Goal: Task Accomplishment & Management: Manage account settings

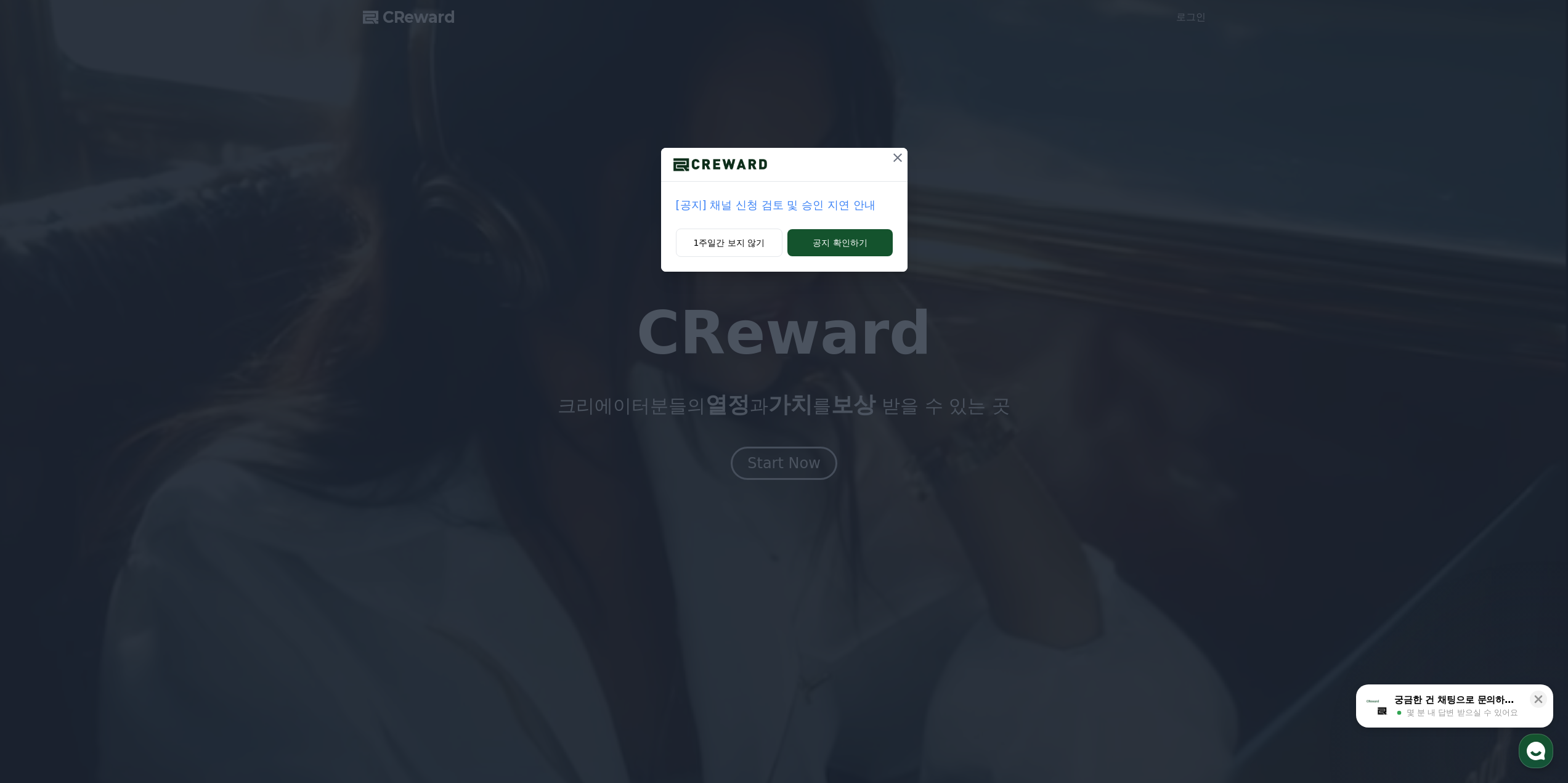
click at [911, 243] on div "[공지] 채널 신청 검토 및 승인 지연 안내 1주일간 보지 않기 공지 확인하기" at bounding box center [784, 146] width 1568 height 291
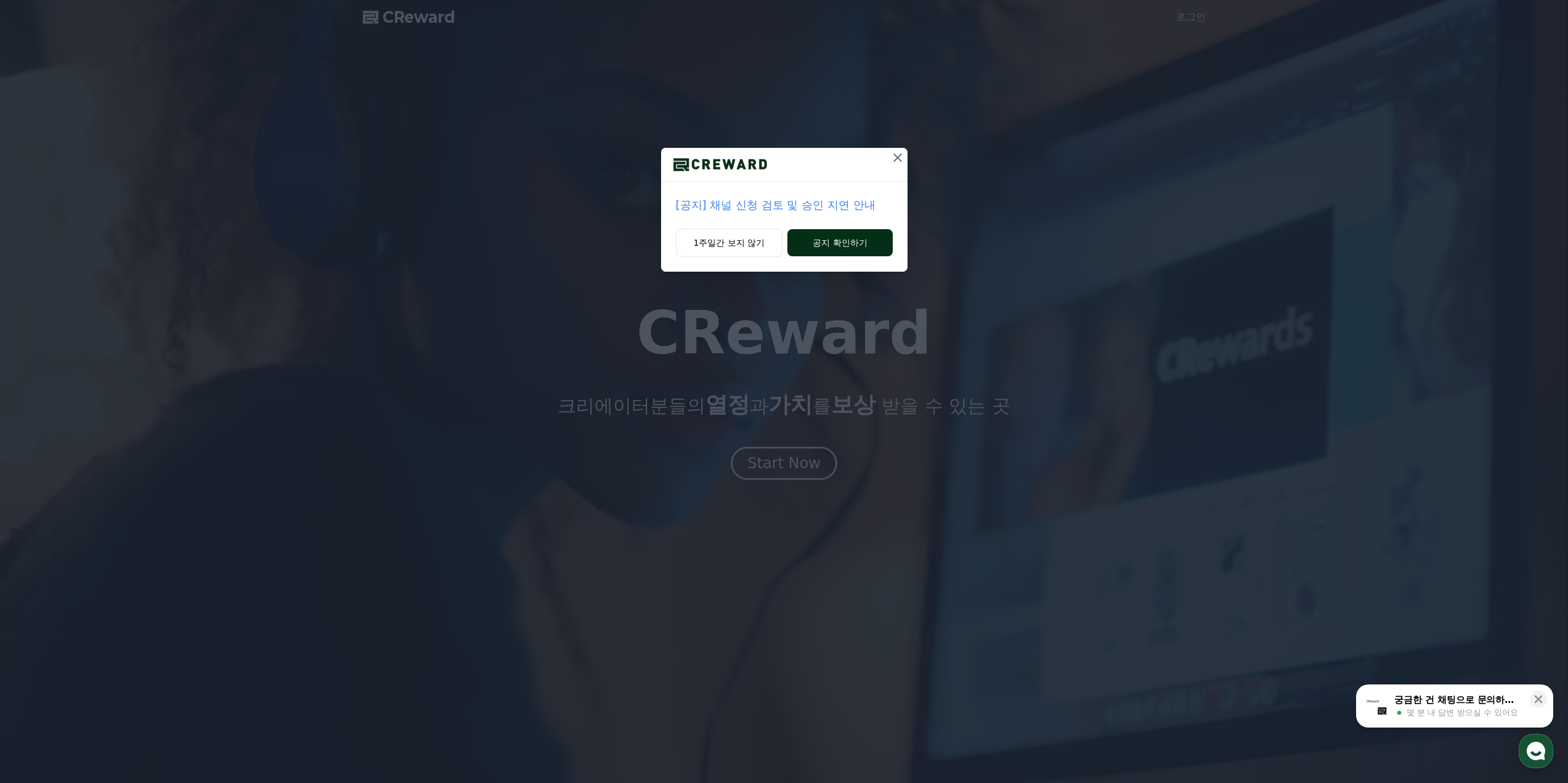
click at [878, 247] on button "공지 확인하기" at bounding box center [839, 243] width 105 height 27
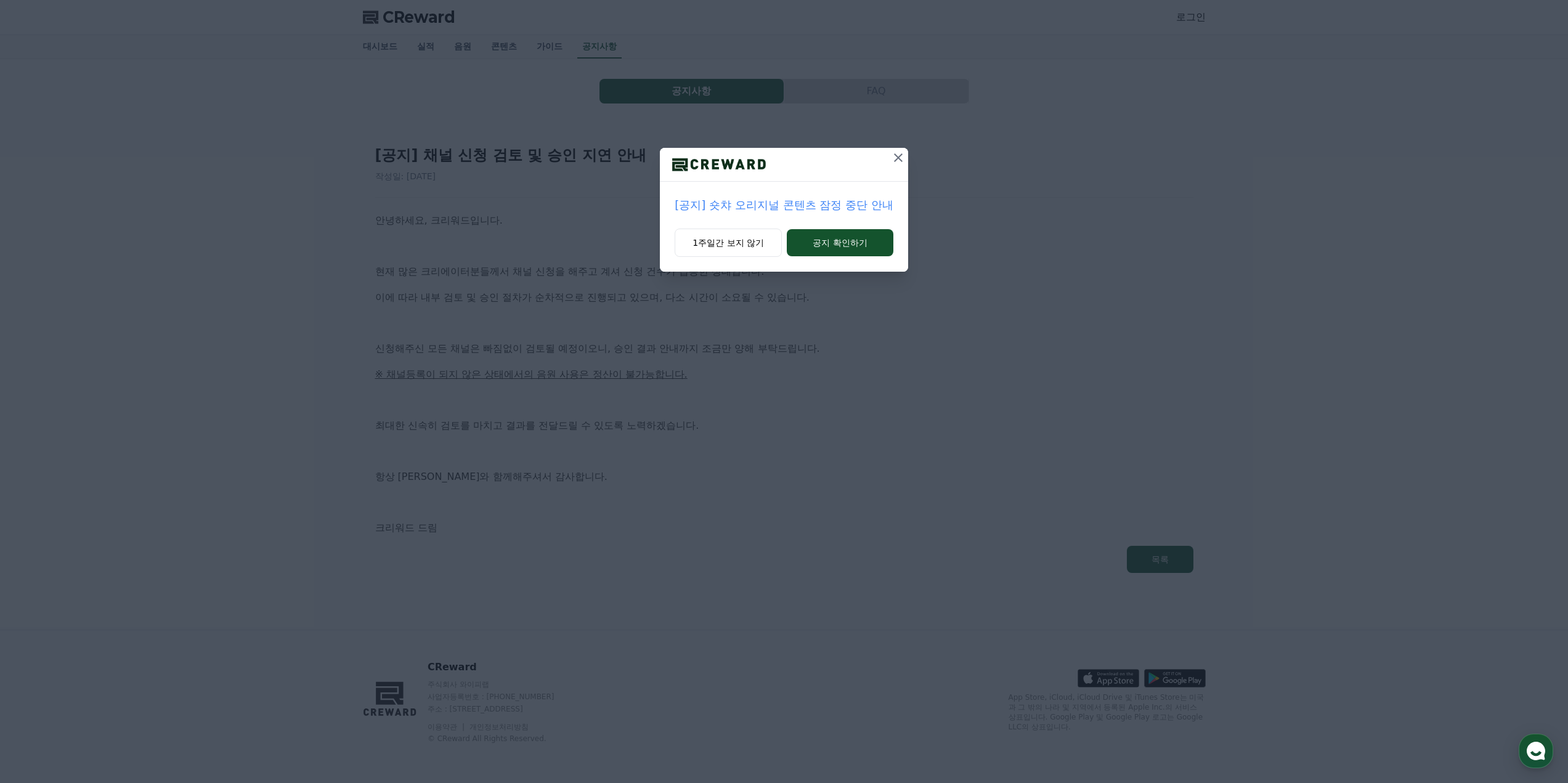
click at [898, 162] on icon at bounding box center [898, 158] width 15 height 15
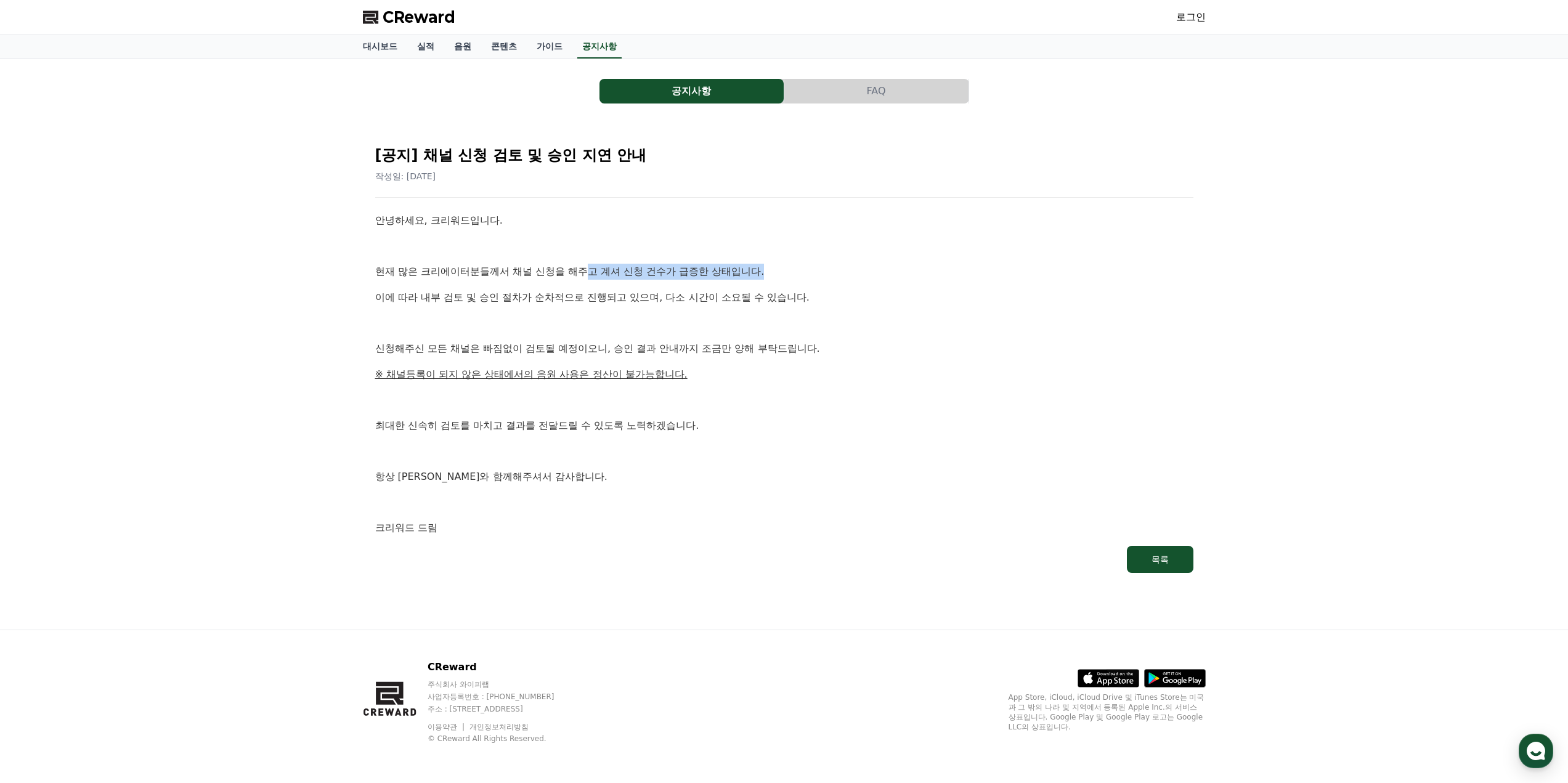
drag, startPoint x: 799, startPoint y: 271, endPoint x: 575, endPoint y: 262, distance: 224.2
click at [575, 262] on div "안녕하세요, 크리워드입니다. 현재 많은 크리에이터분들께서 채널 신청을 해주고 계셔 신청 건수가 급증한 상태입니다. 이에 따라 내부 검토 및 승…" at bounding box center [784, 374] width 818 height 324
drag, startPoint x: 442, startPoint y: 264, endPoint x: 725, endPoint y: 266, distance: 283.0
click at [725, 266] on p "현재 많은 크리에이터분들께서 채널 신청을 해주고 계셔 신청 건수가 급증한 상태입니다." at bounding box center [784, 271] width 818 height 16
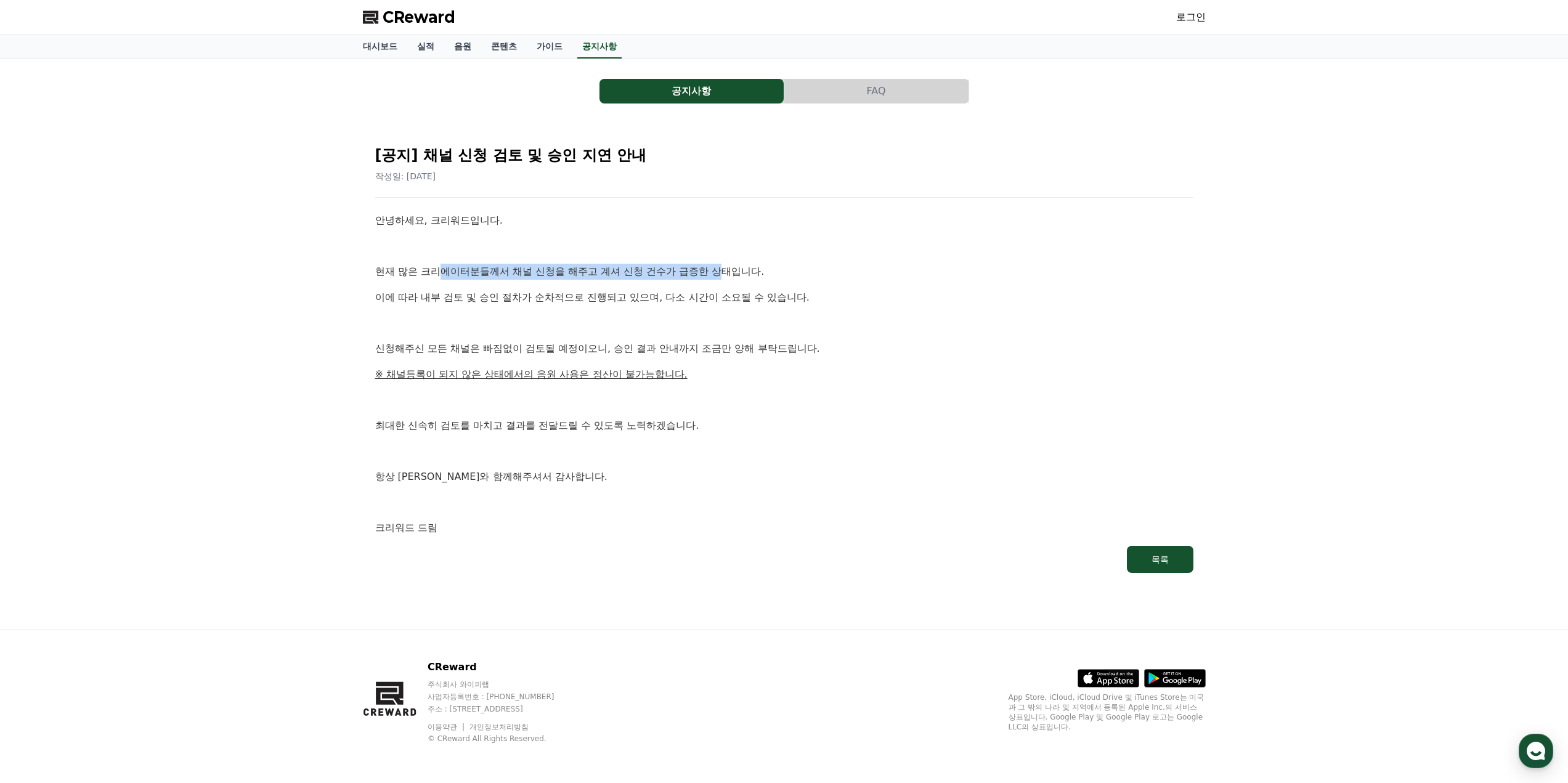
click at [725, 266] on p "현재 많은 크리에이터분들께서 채널 신청을 해주고 계셔 신청 건수가 급증한 상태입니다." at bounding box center [784, 271] width 818 height 16
click at [1184, 12] on link "로그인" at bounding box center [1191, 17] width 30 height 15
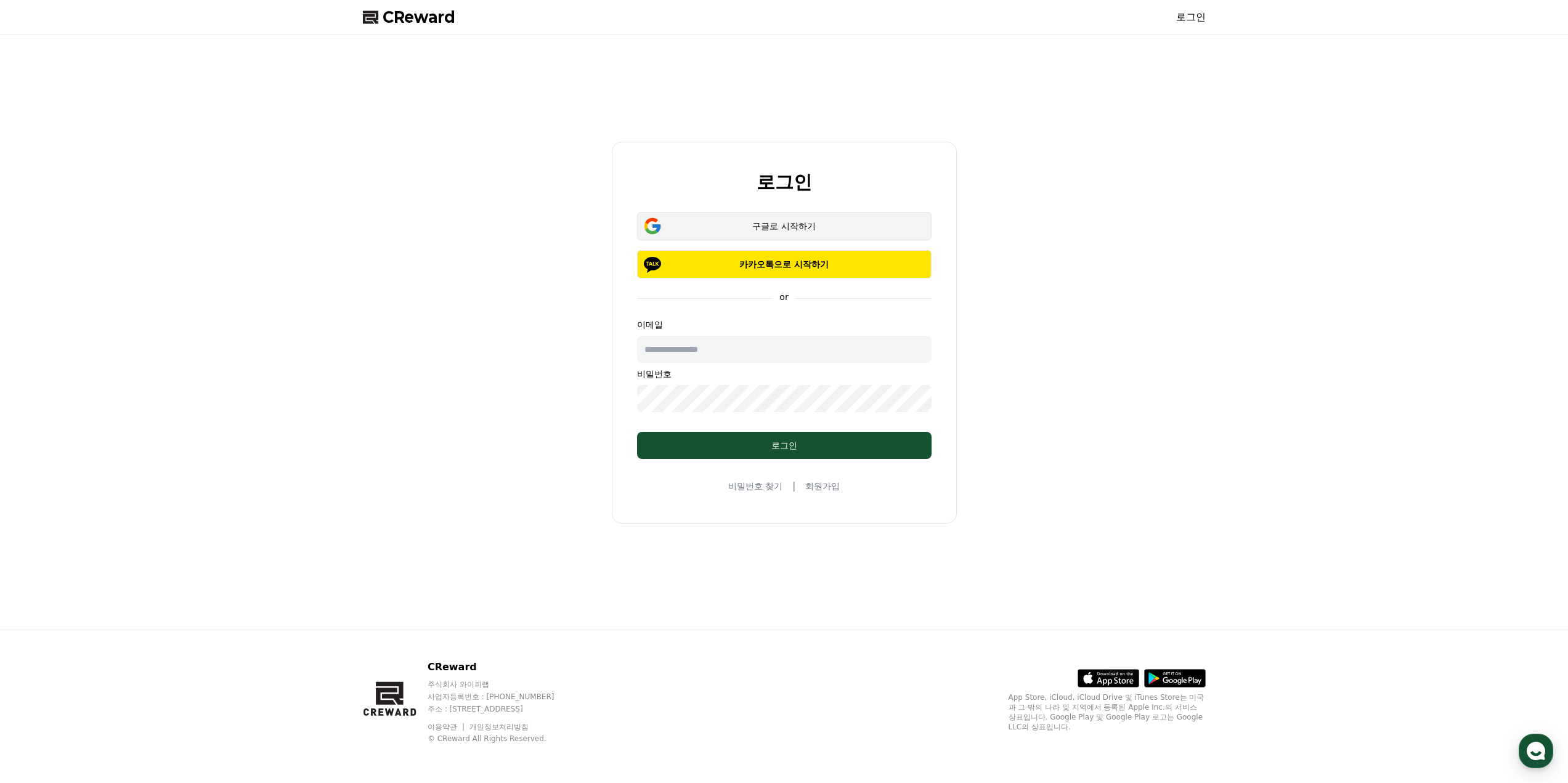
click at [802, 228] on div "구글로 시작하기" at bounding box center [784, 226] width 259 height 12
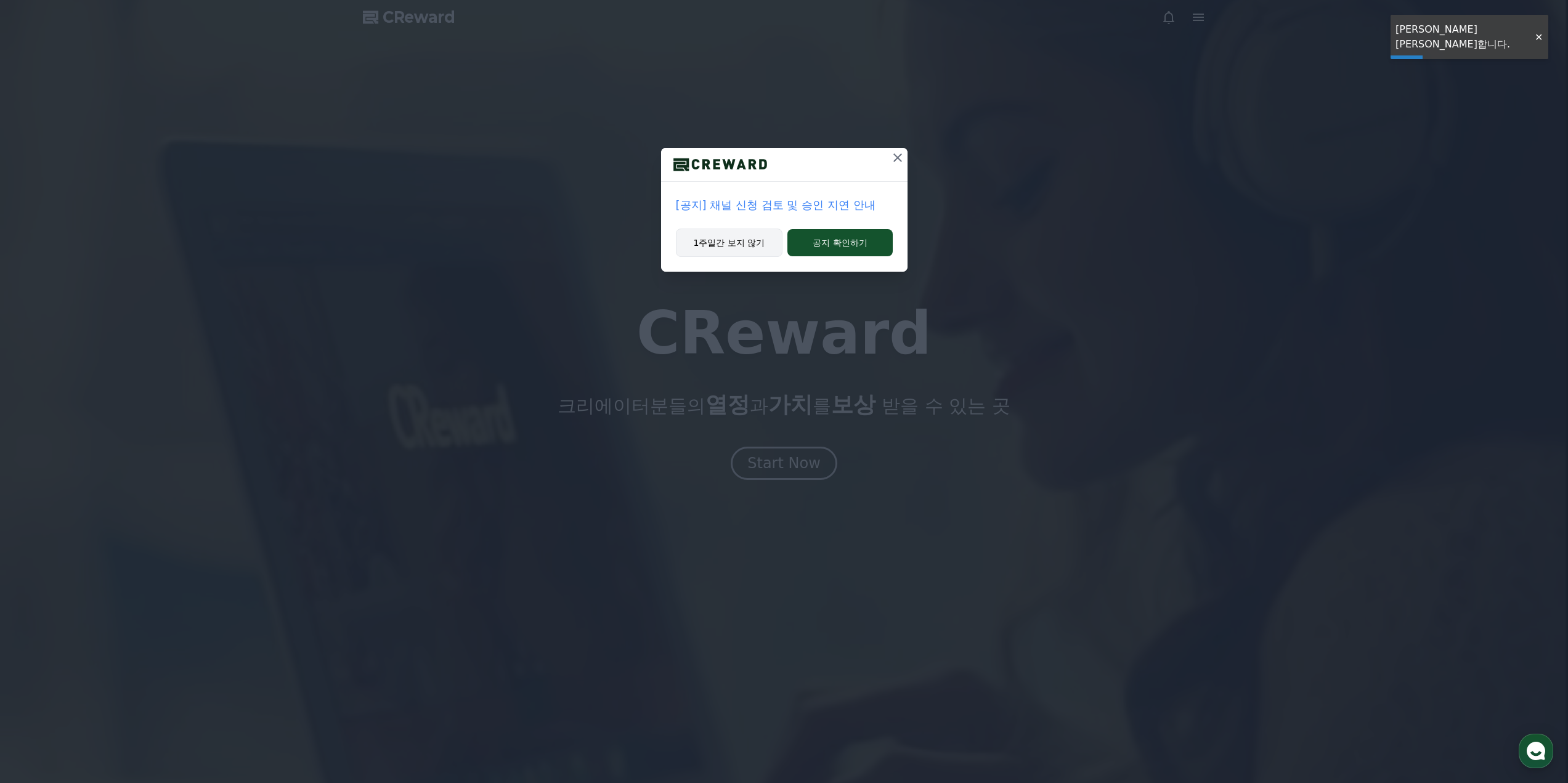
click at [742, 246] on button "1주일간 보지 않기" at bounding box center [729, 243] width 108 height 28
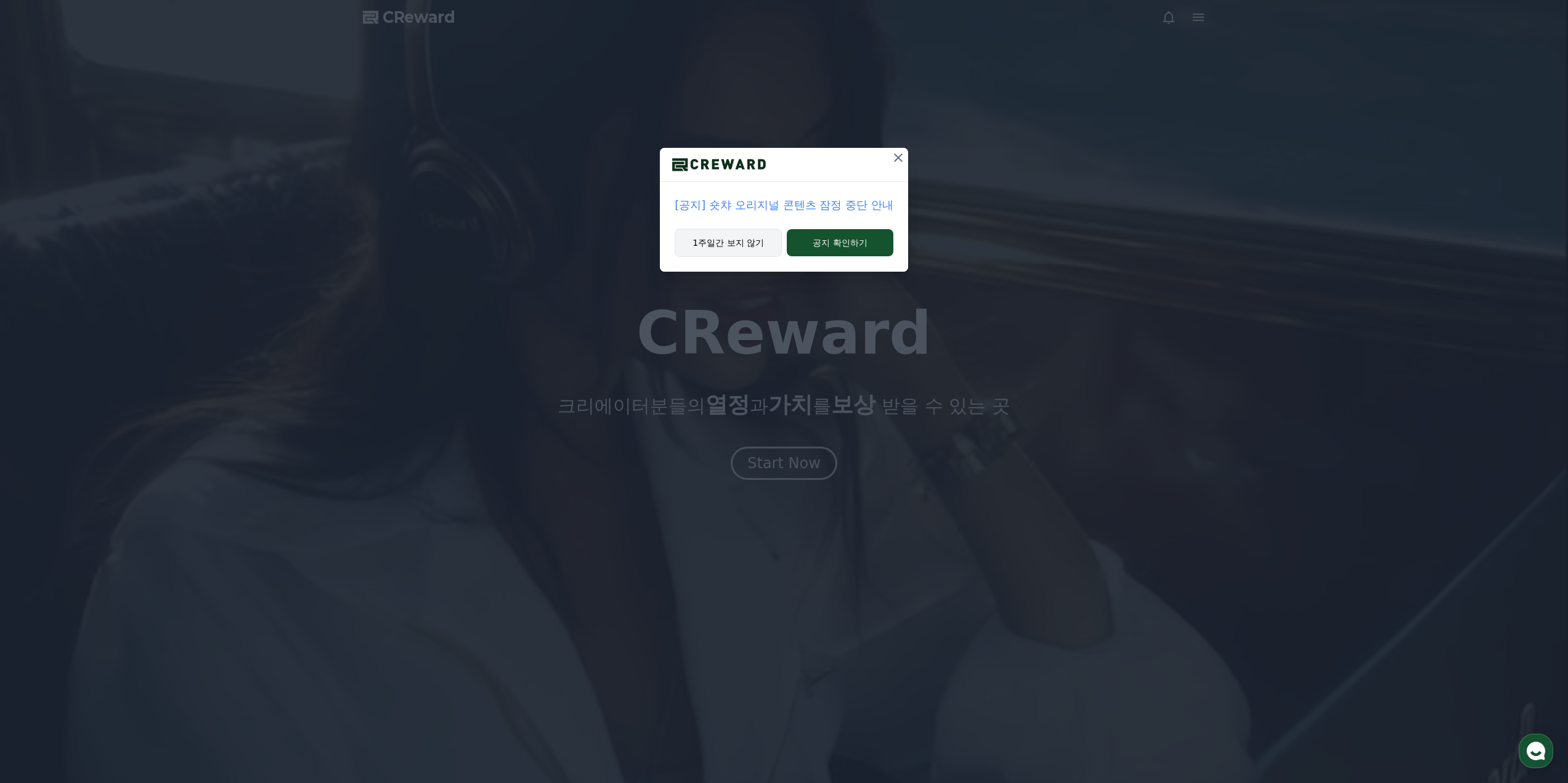
click at [747, 245] on button "1주일간 보지 않기" at bounding box center [729, 243] width 108 height 28
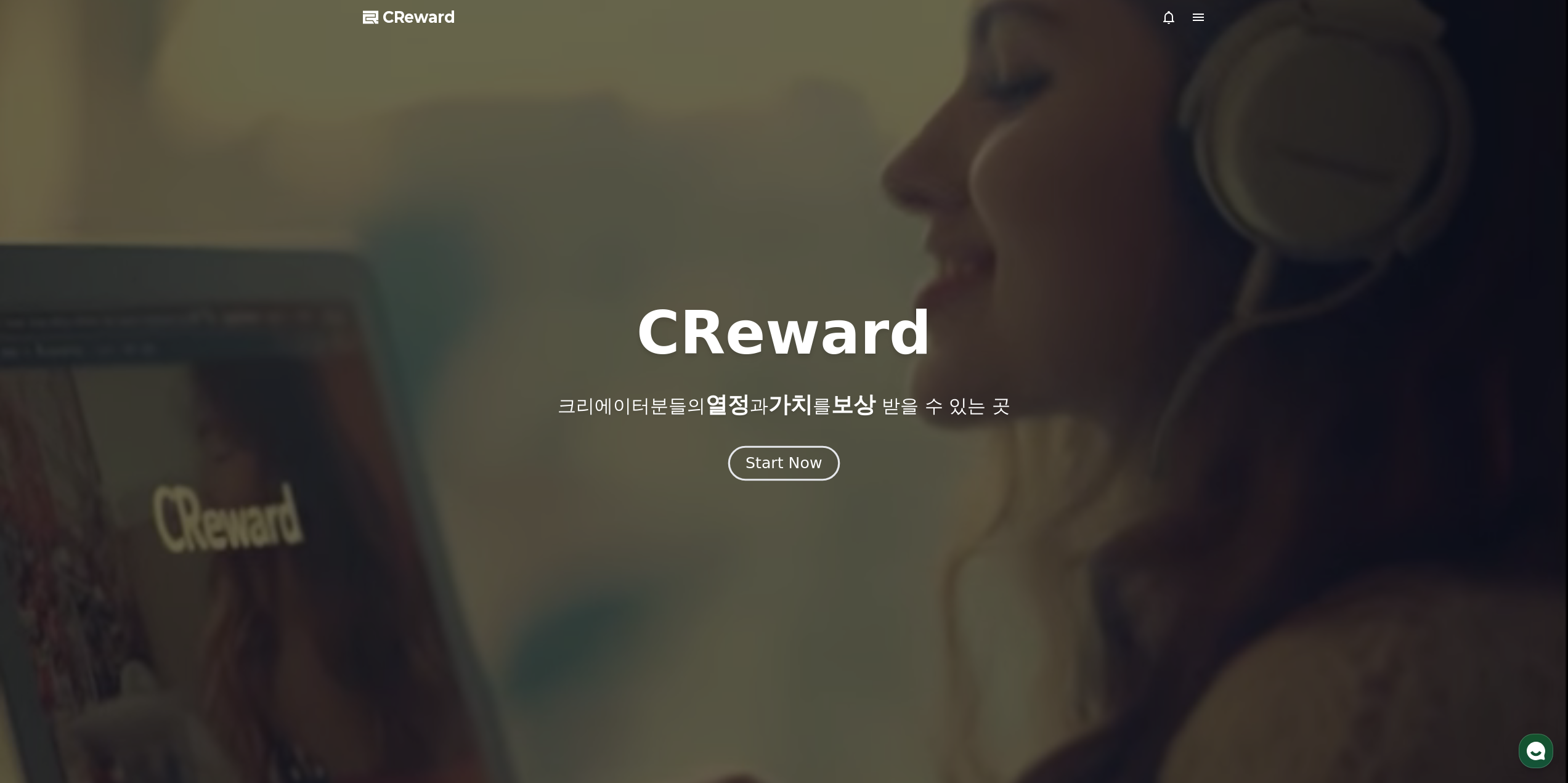
click at [767, 464] on div "Start Now" at bounding box center [784, 463] width 76 height 21
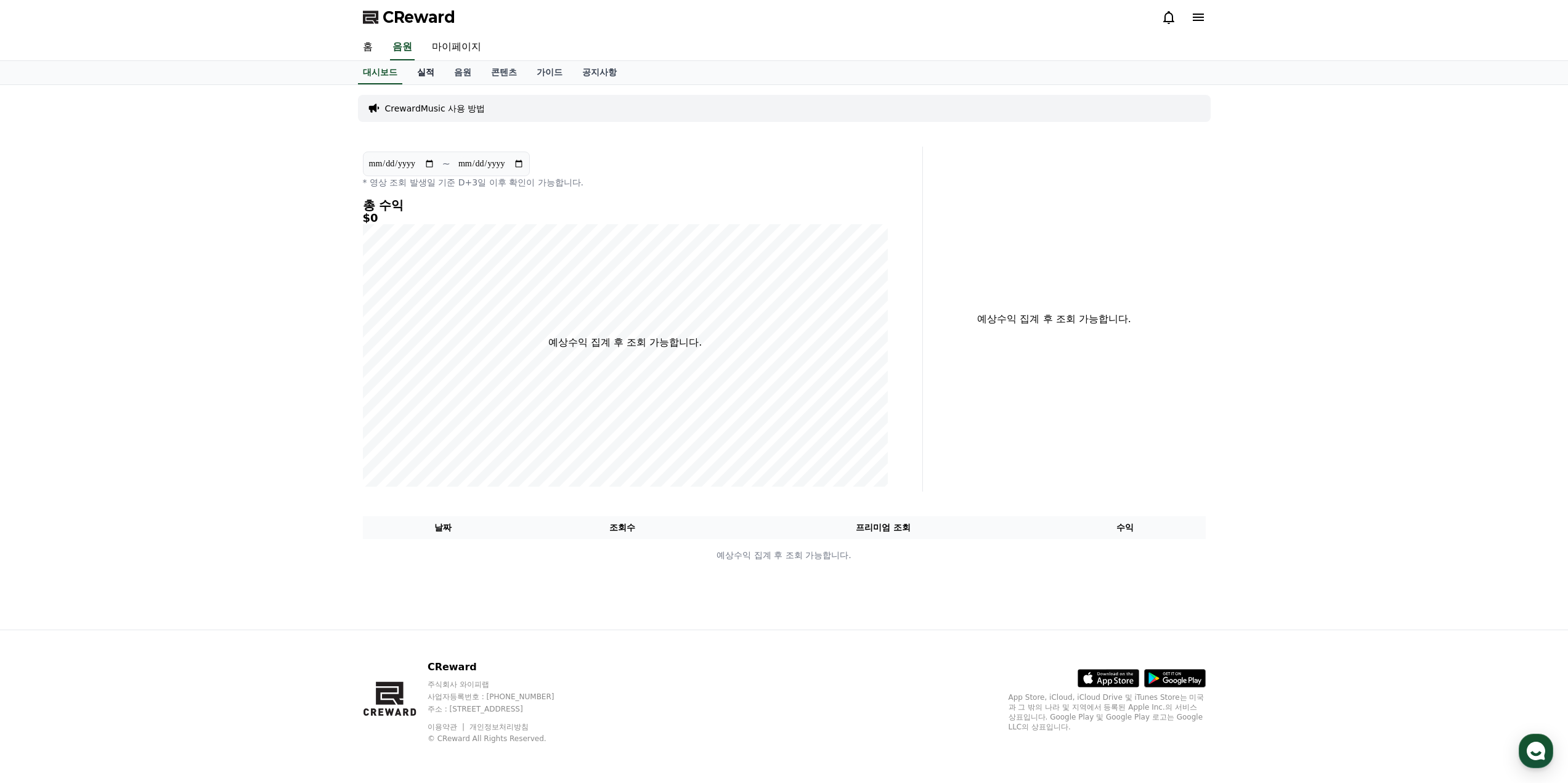
click at [418, 73] on link "실적" at bounding box center [426, 73] width 37 height 23
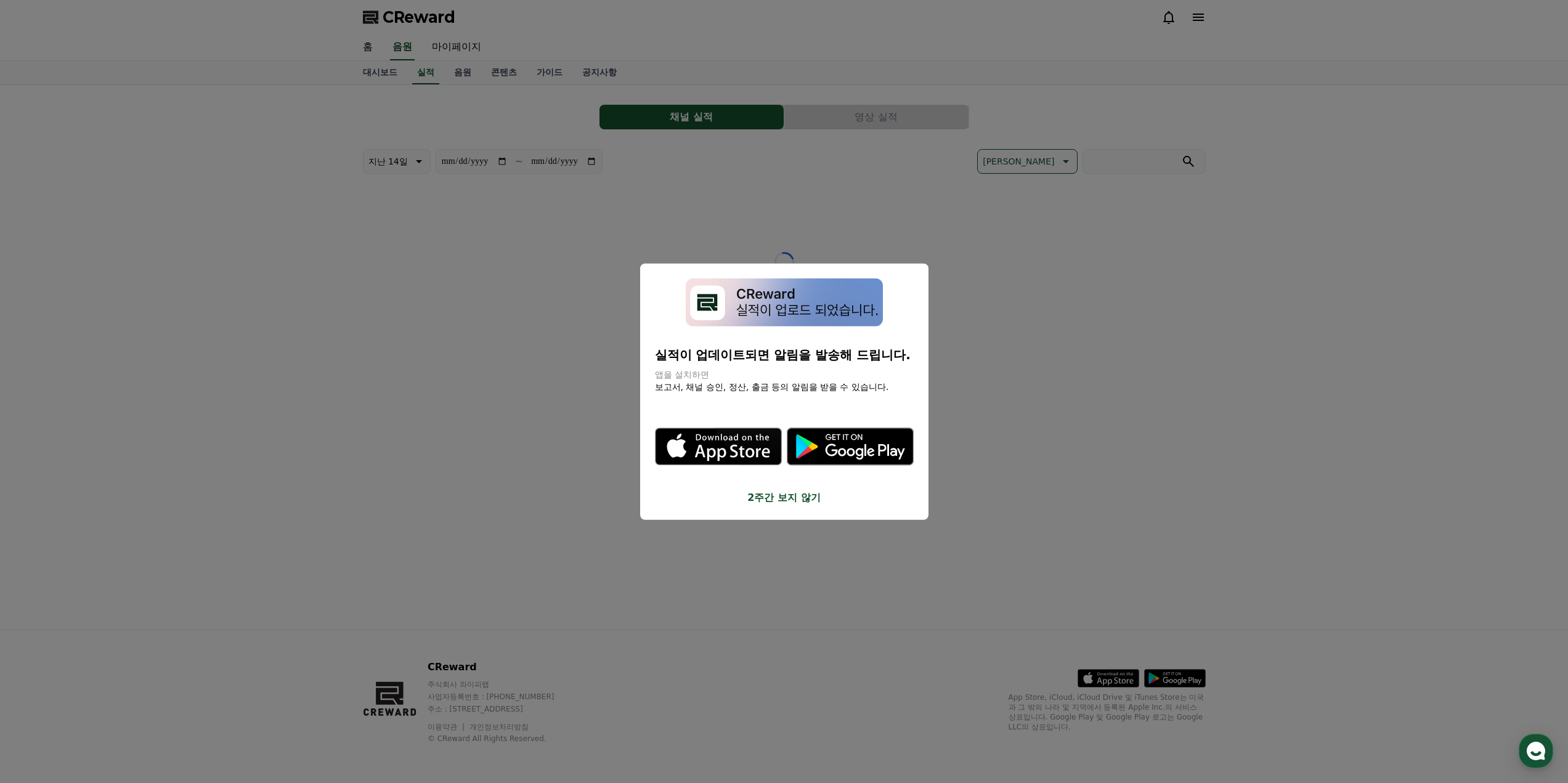
click at [455, 53] on button "close modal" at bounding box center [784, 392] width 1568 height 783
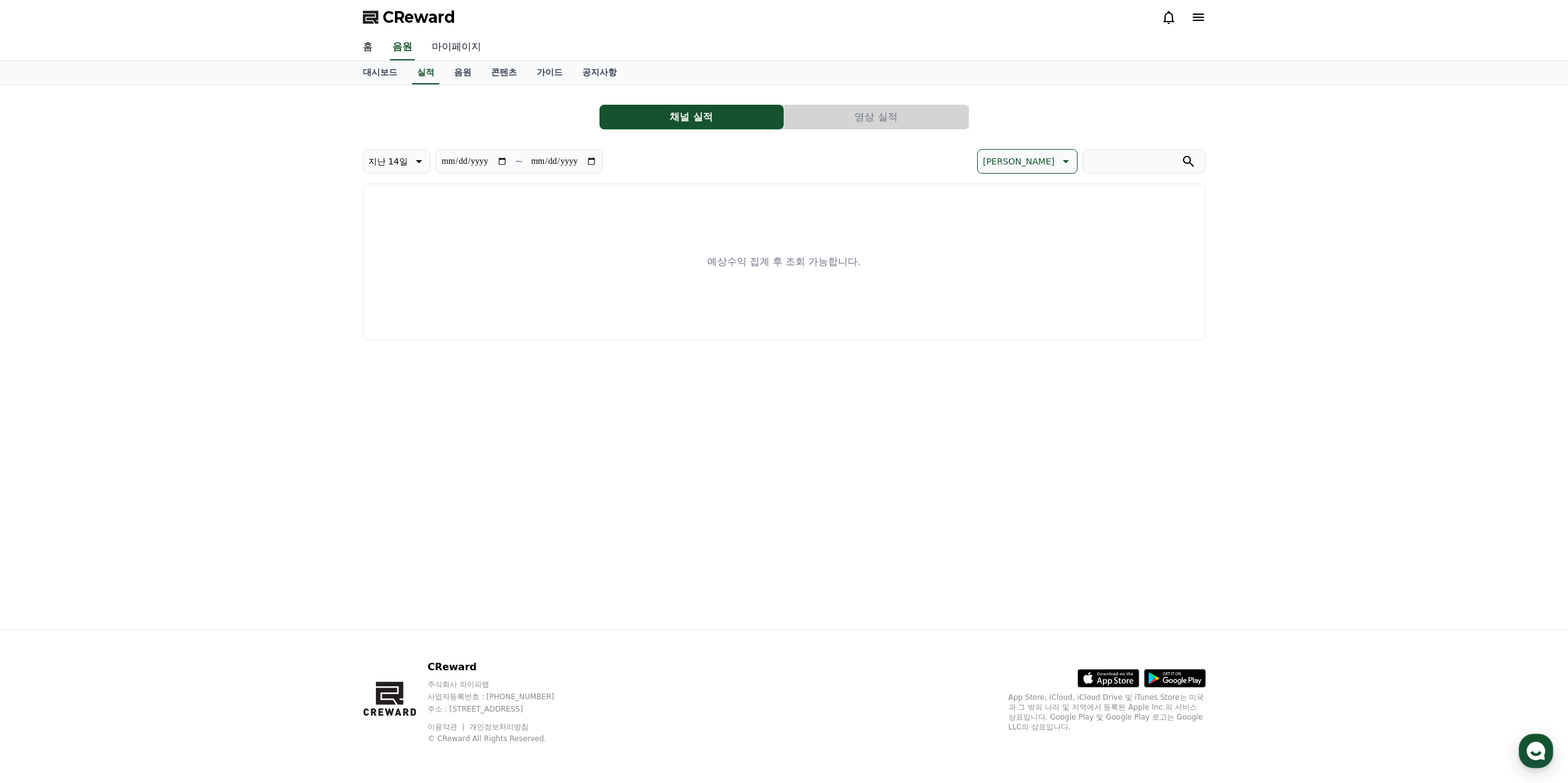
click at [474, 46] on link "마이페이지" at bounding box center [456, 47] width 69 height 26
select select "**********"
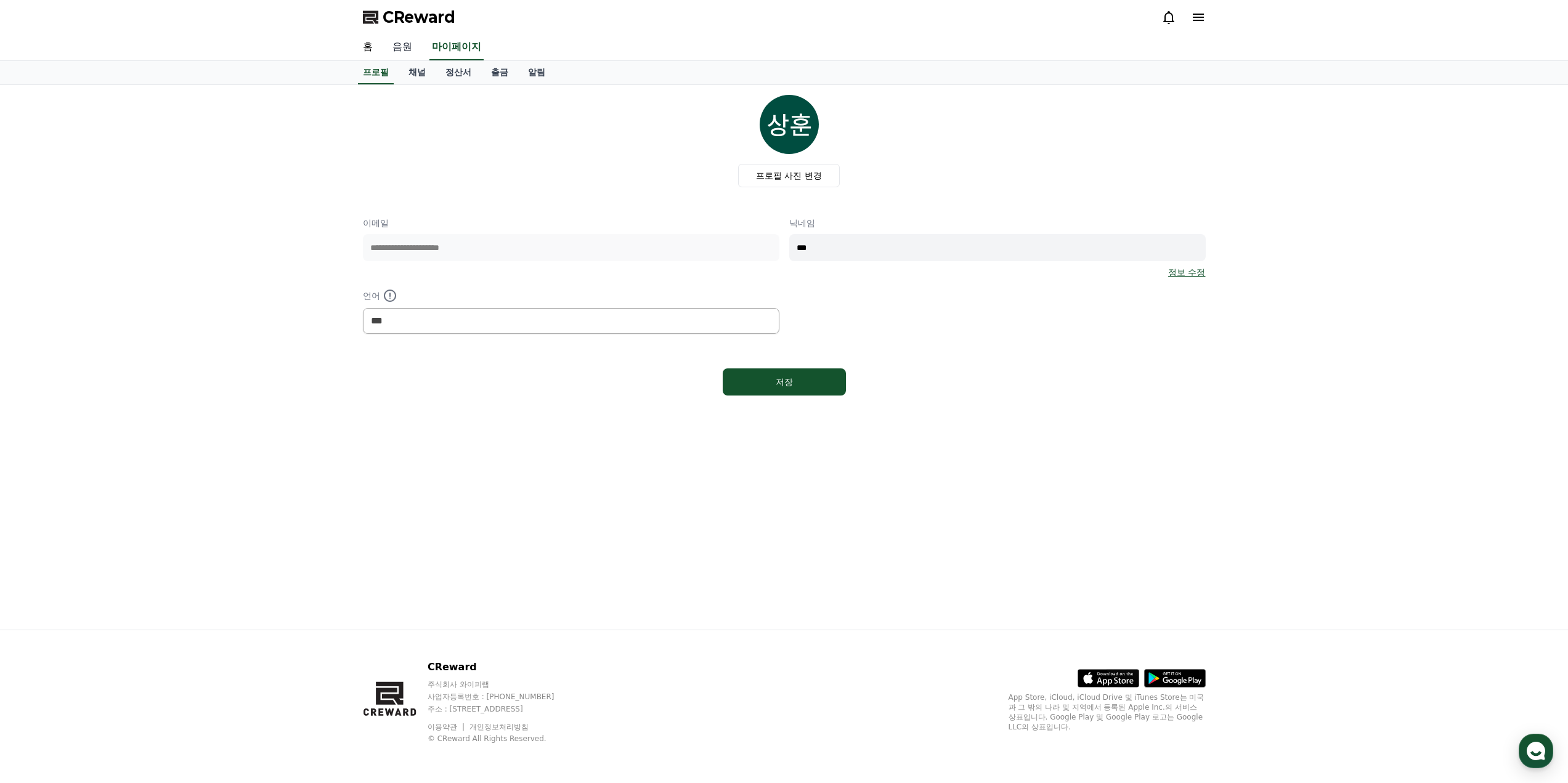
click at [406, 54] on link "음원" at bounding box center [402, 47] width 40 height 26
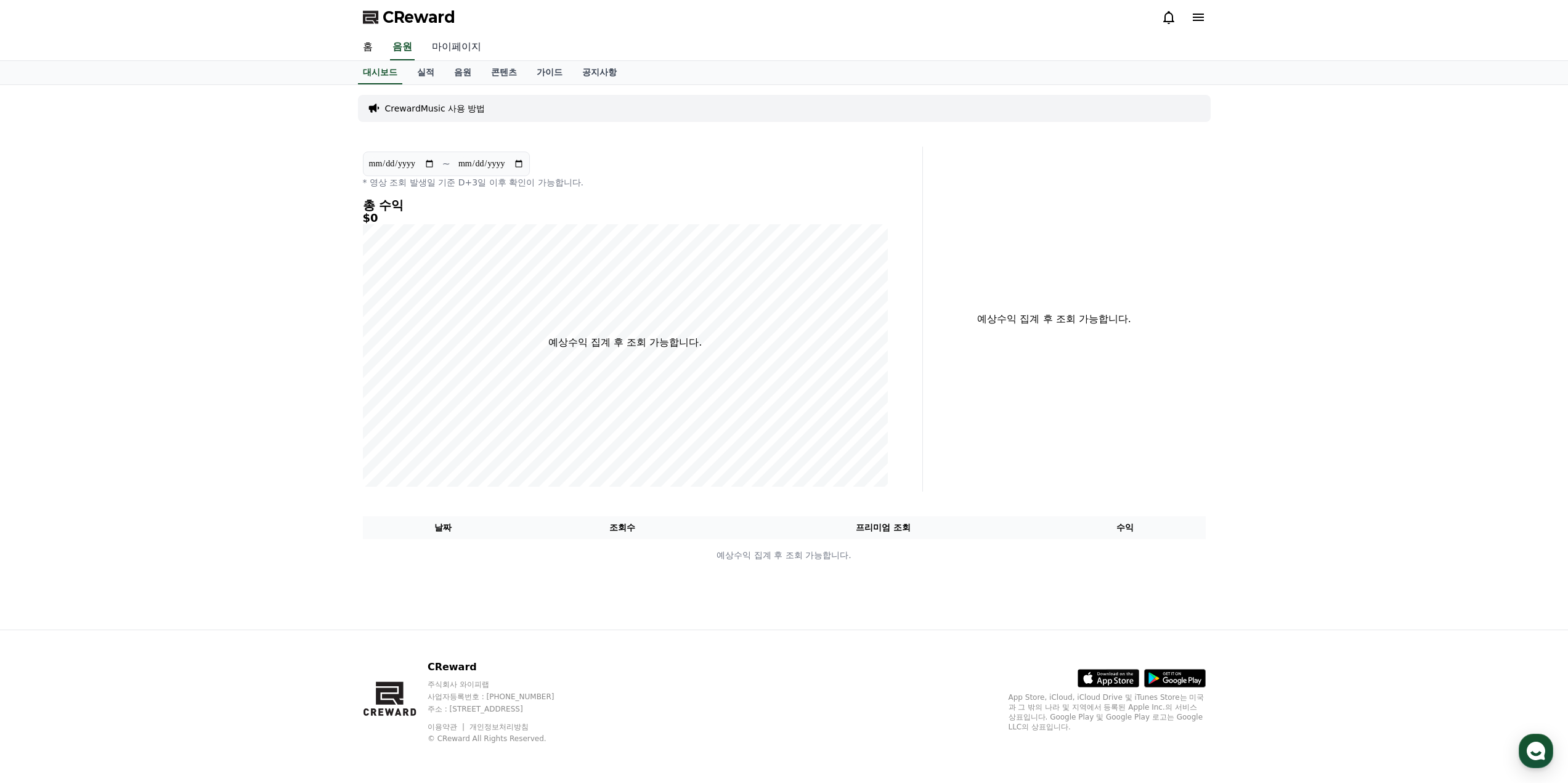
click at [435, 42] on link "마이페이지" at bounding box center [456, 47] width 69 height 26
select select "**********"
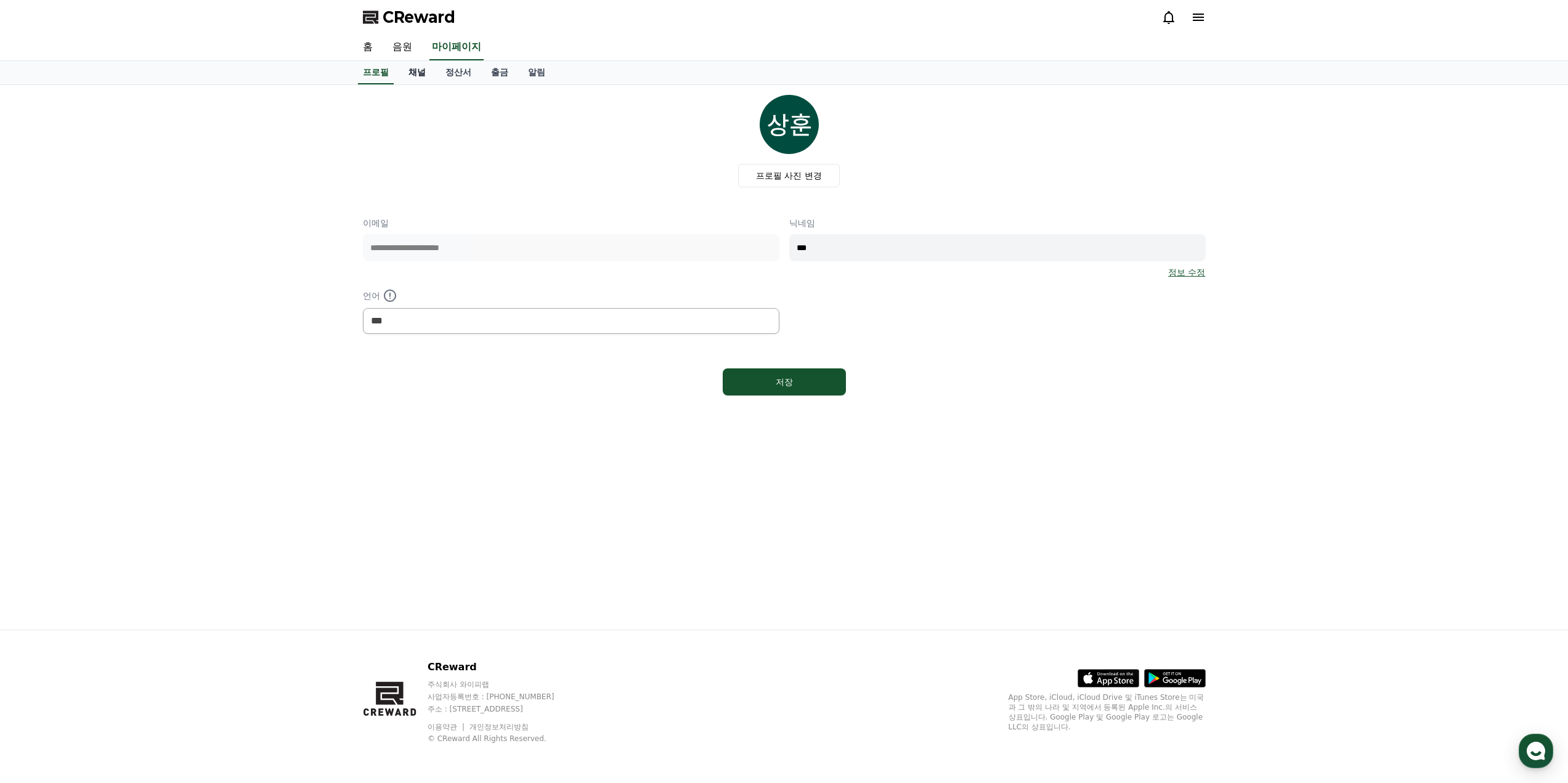
click at [423, 73] on link "채널" at bounding box center [417, 73] width 37 height 23
